Goal: Information Seeking & Learning: Learn about a topic

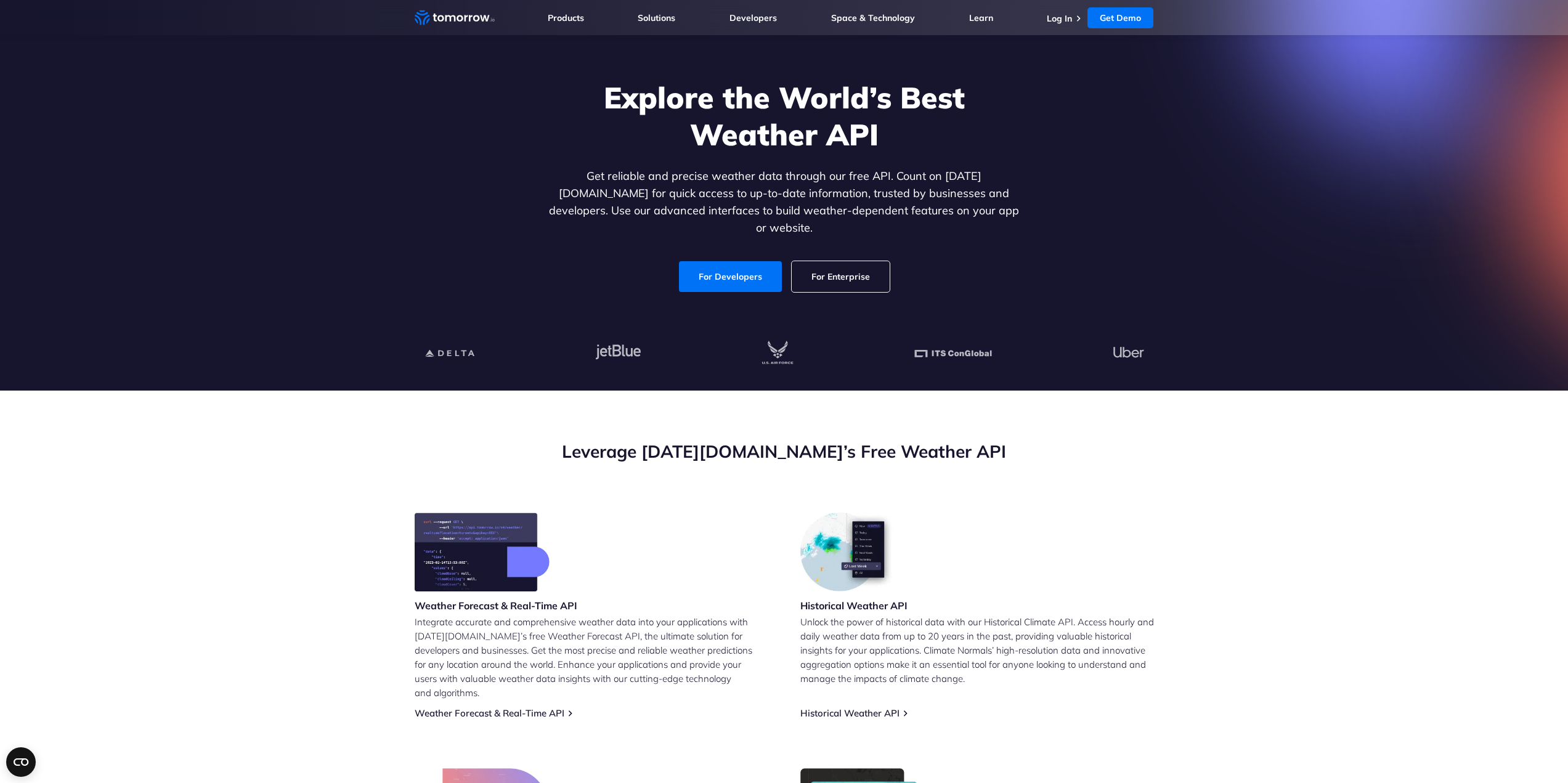
scroll to position [246, 0]
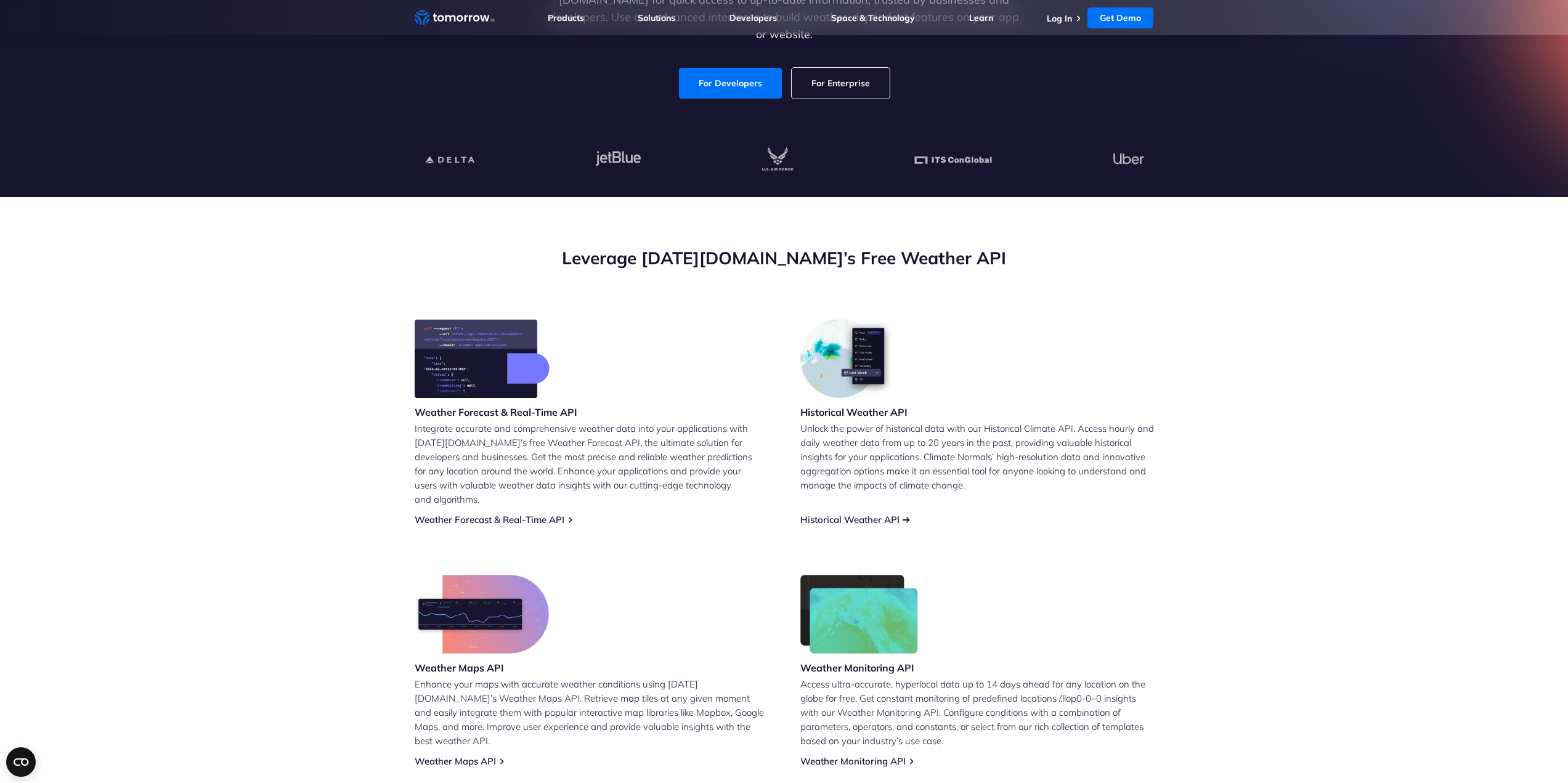
click at [845, 514] on link "Historical Weather API" at bounding box center [850, 519] width 99 height 12
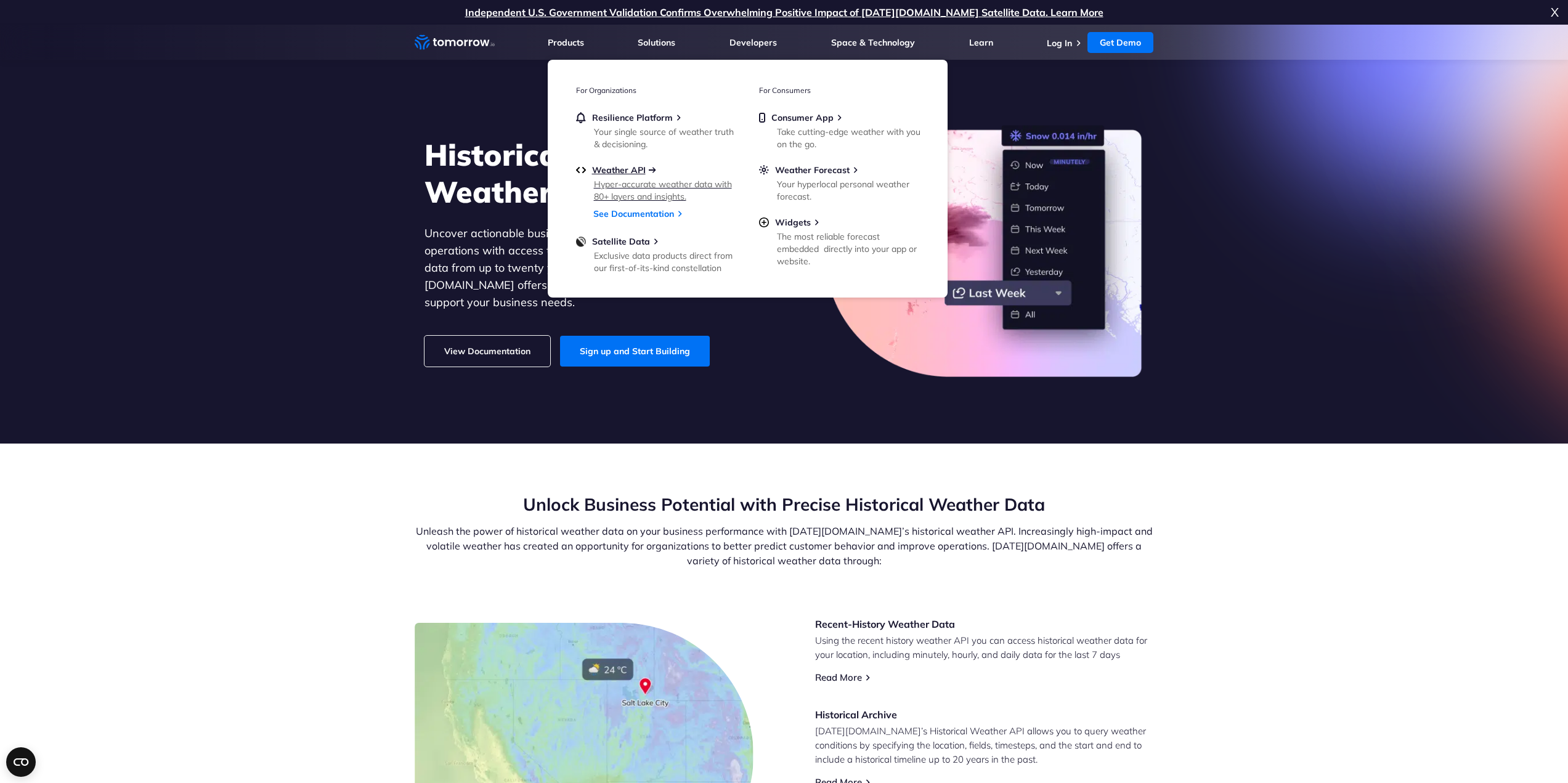
click at [613, 169] on span "Weather API" at bounding box center [619, 169] width 53 height 11
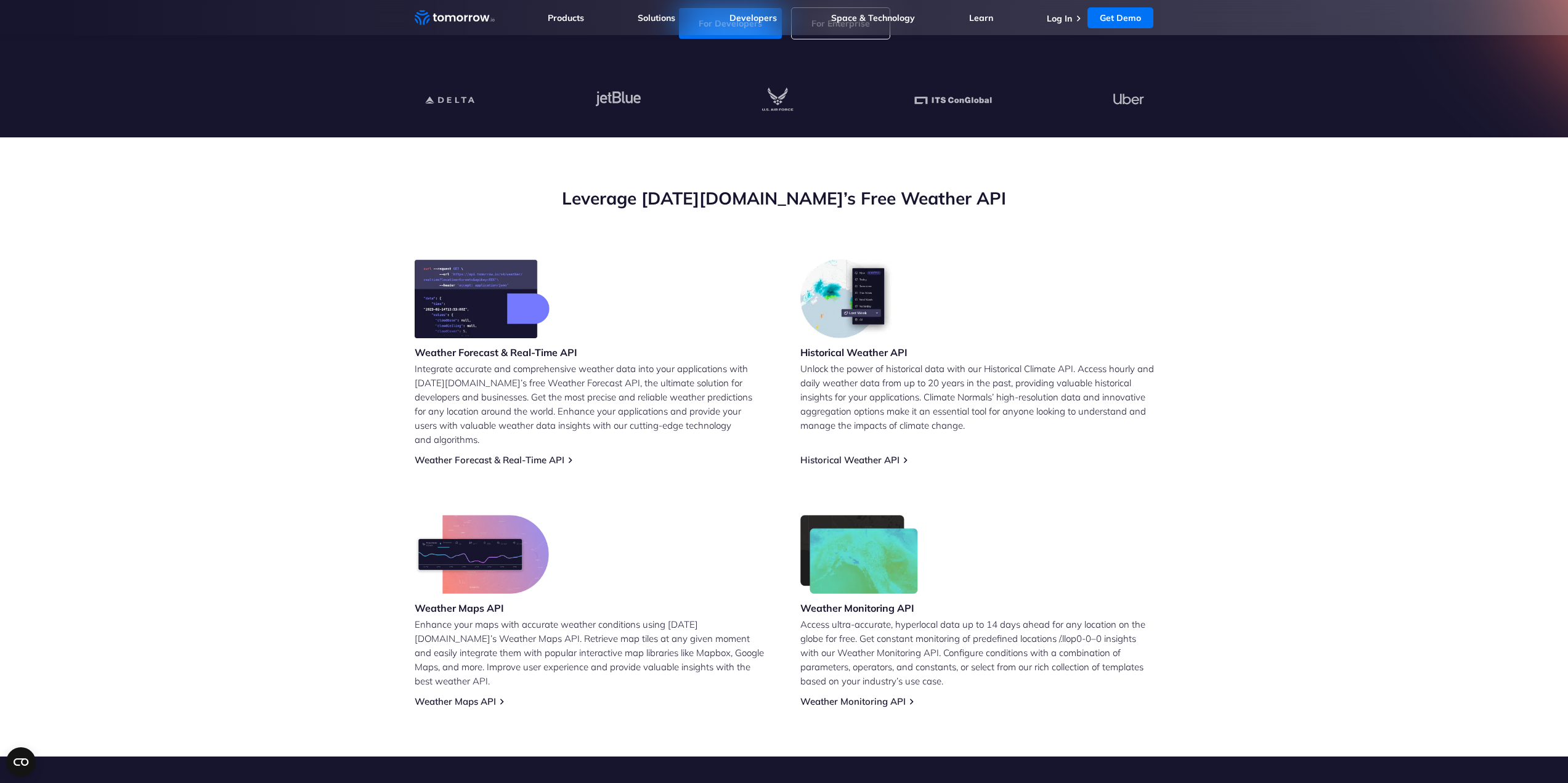
scroll to position [41, 0]
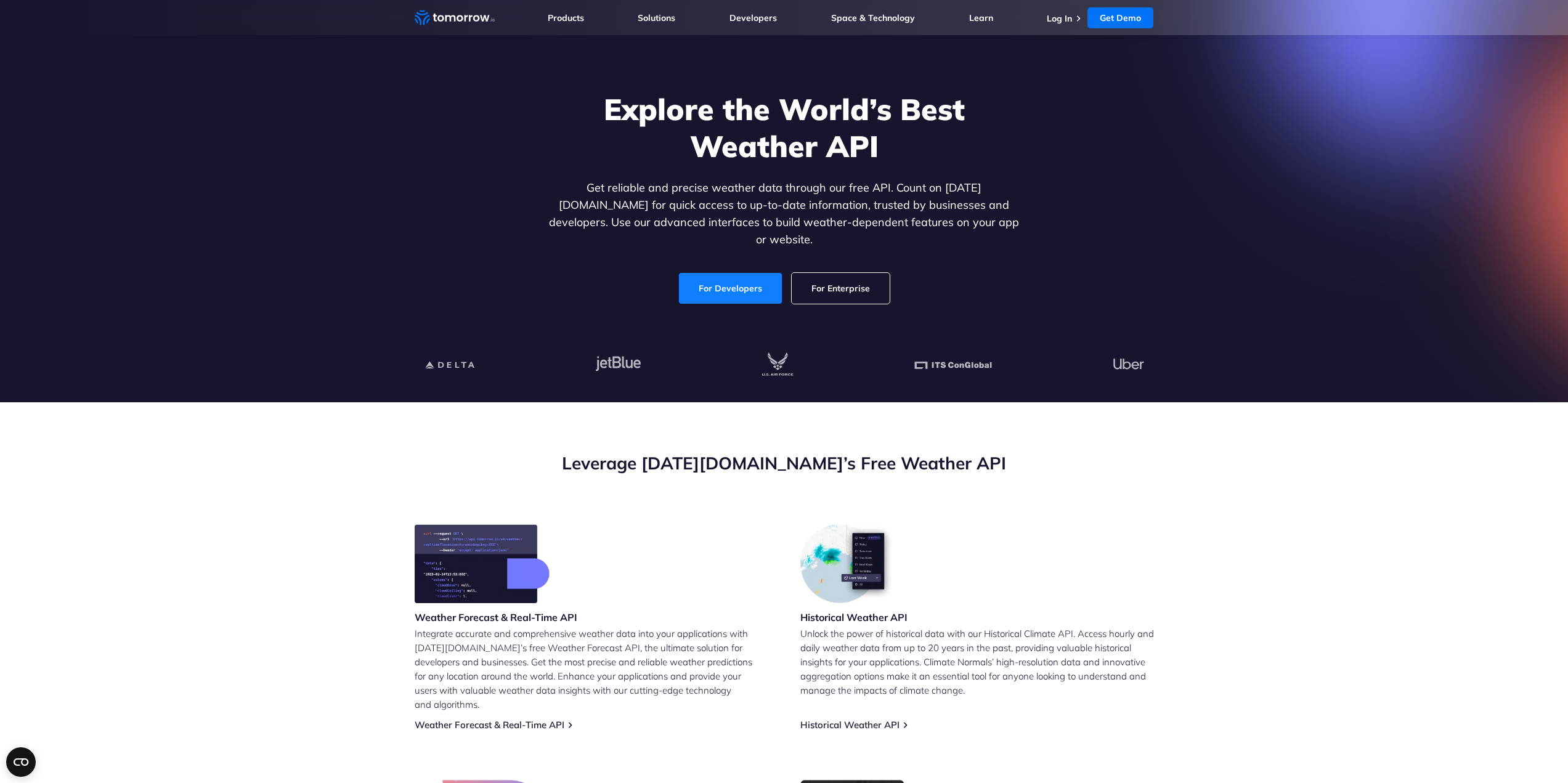
click at [715, 273] on link "For Developers" at bounding box center [730, 288] width 103 height 31
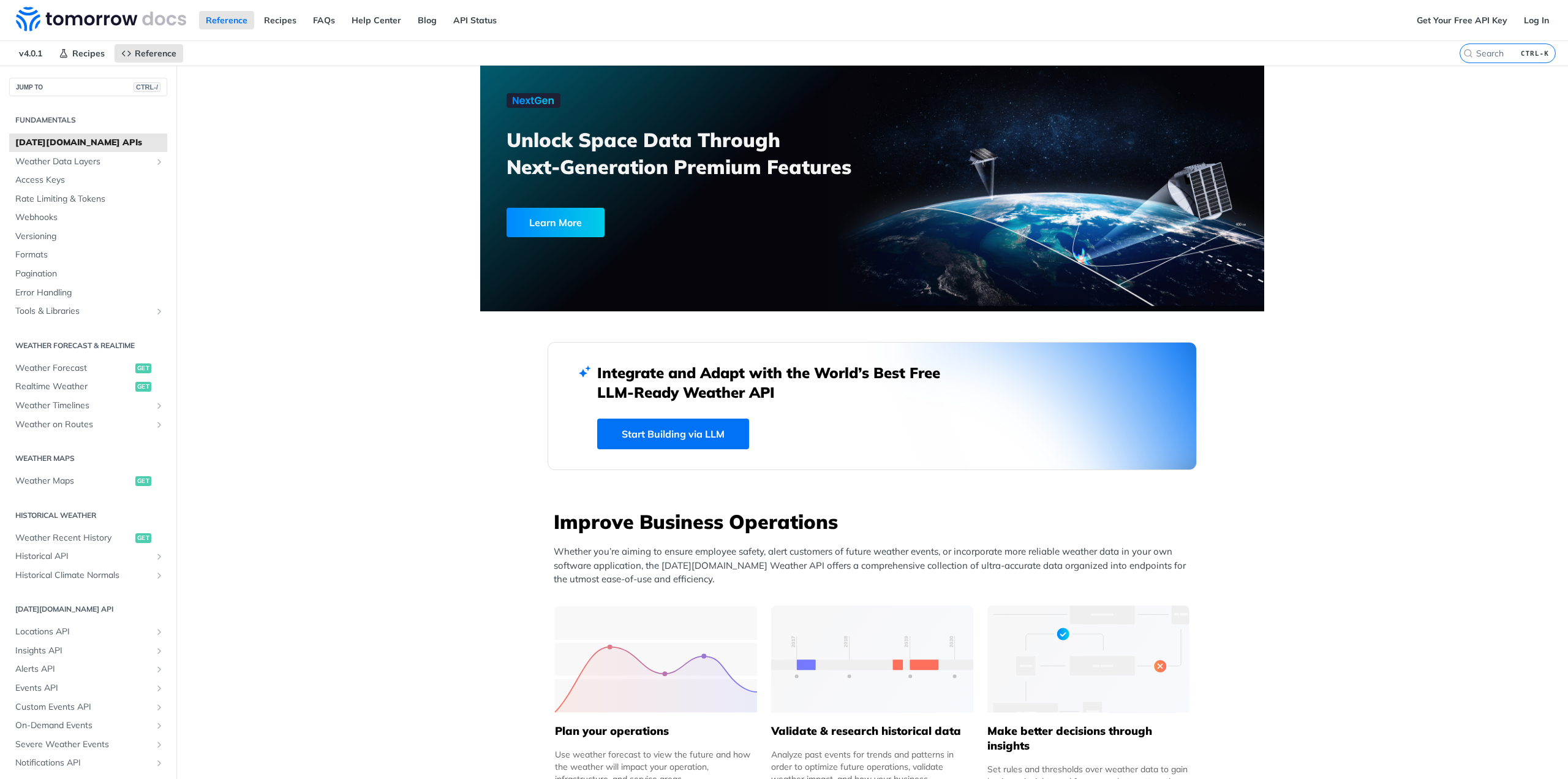
scroll to position [204, 0]
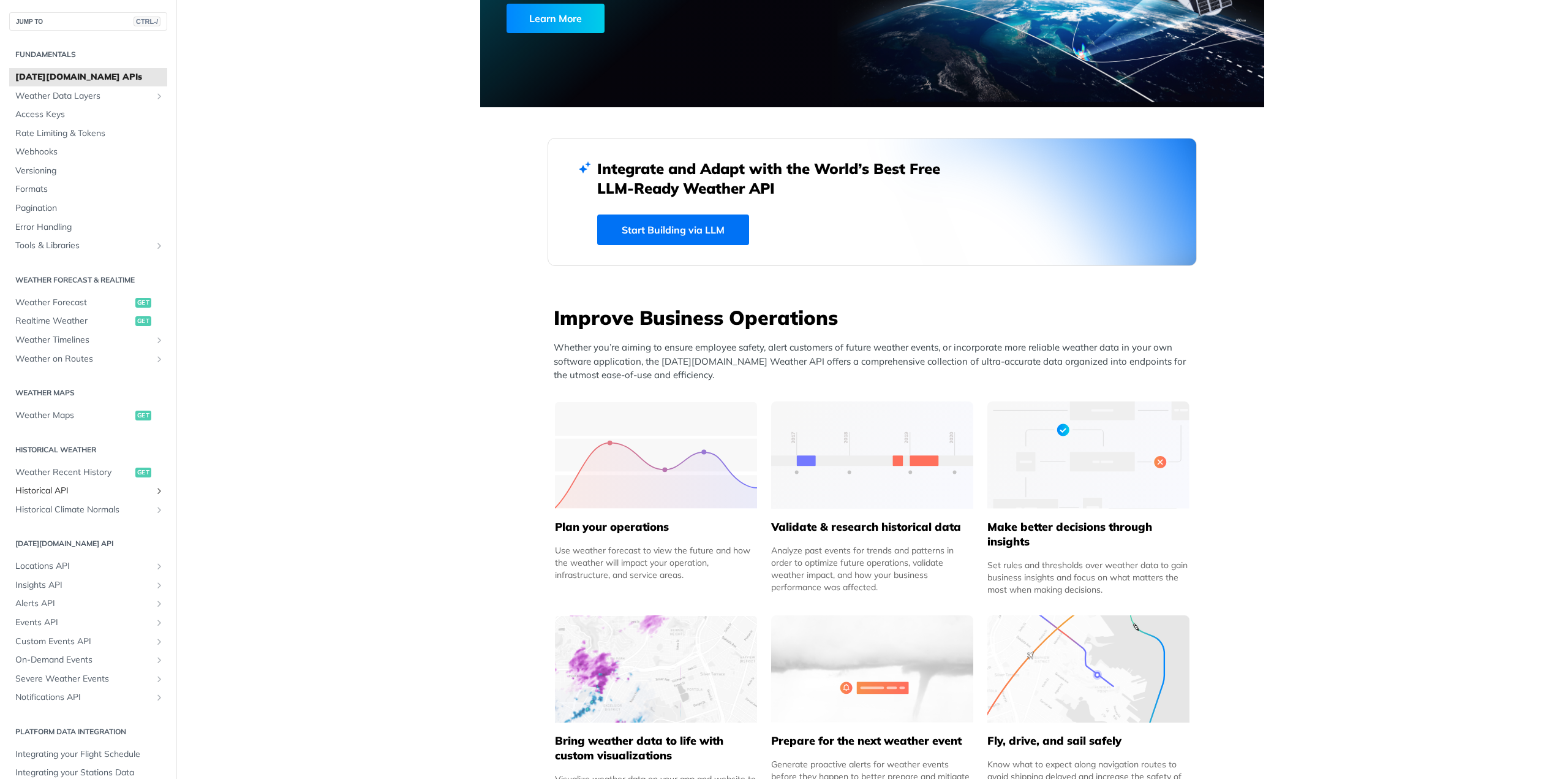
click at [63, 487] on span "Historical API" at bounding box center [83, 490] width 136 height 12
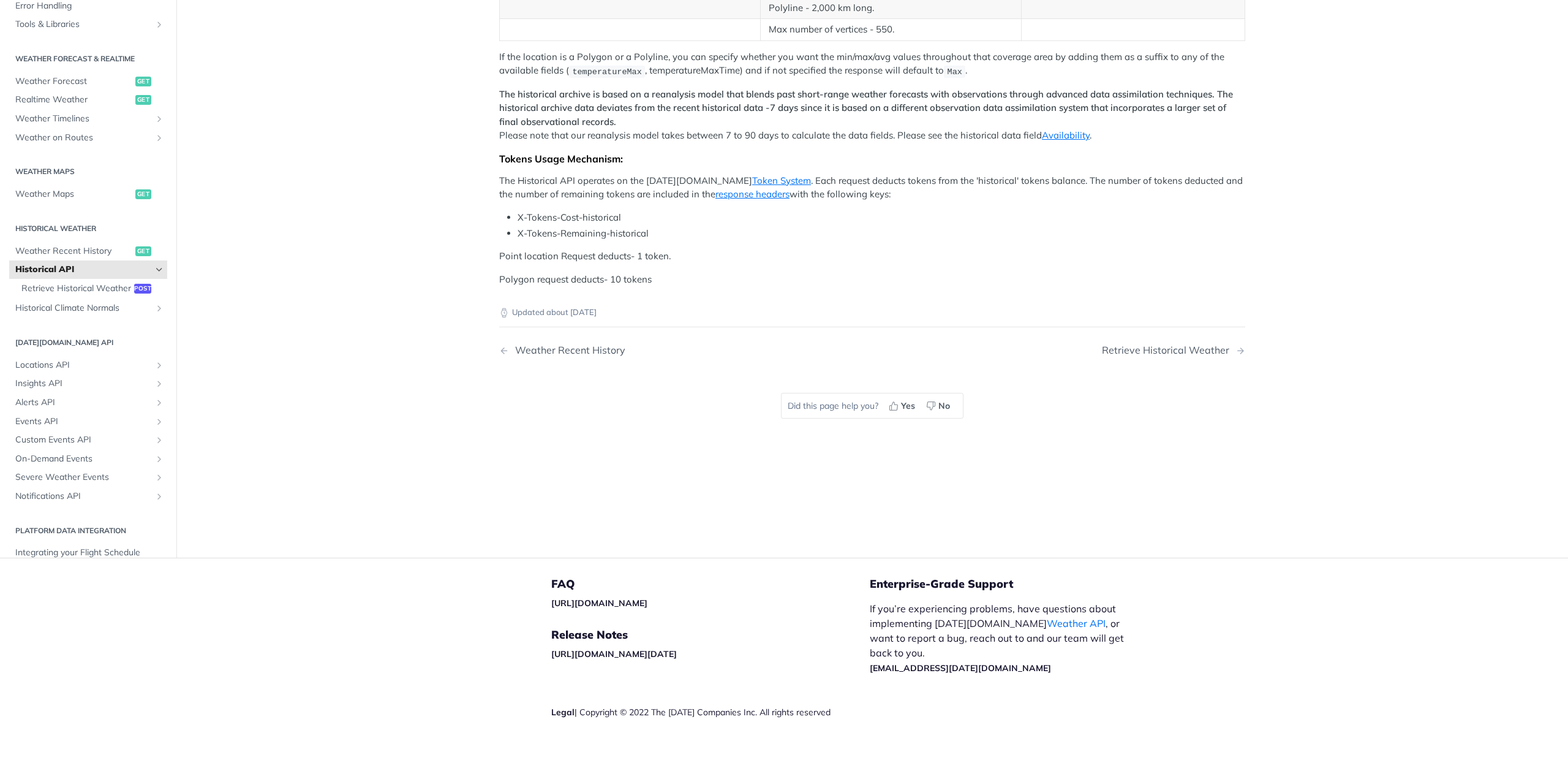
scroll to position [489, 0]
